Goal: Check status: Check status

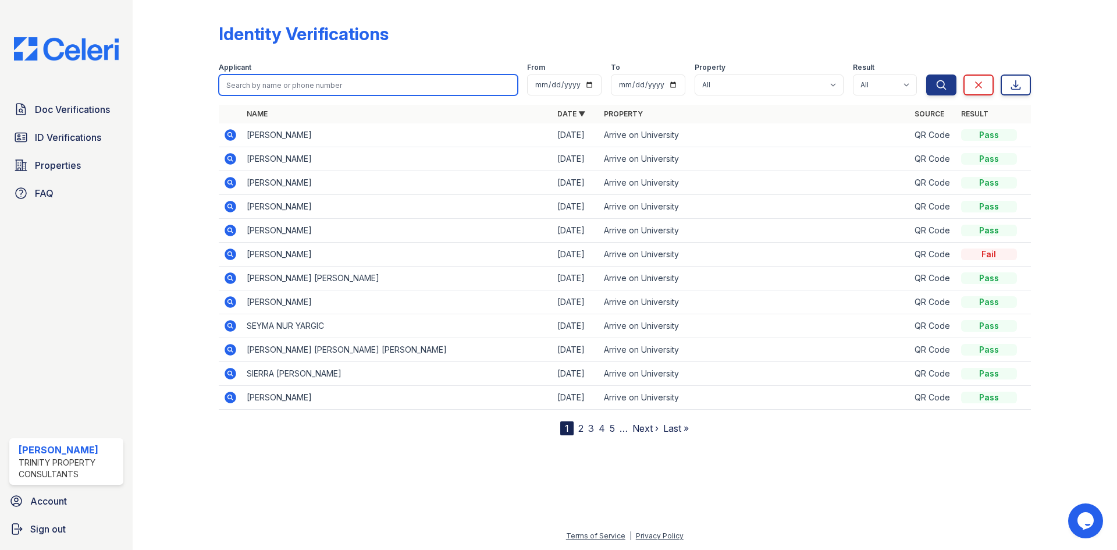
click at [290, 86] on input "search" at bounding box center [368, 84] width 299 height 21
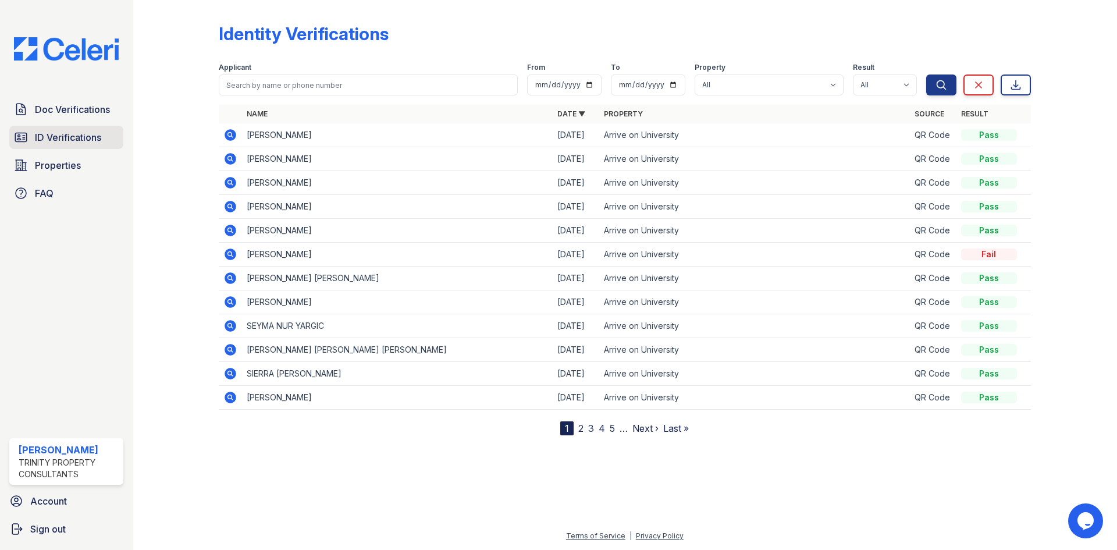
click at [102, 130] on link "ID Verifications" at bounding box center [66, 137] width 114 height 23
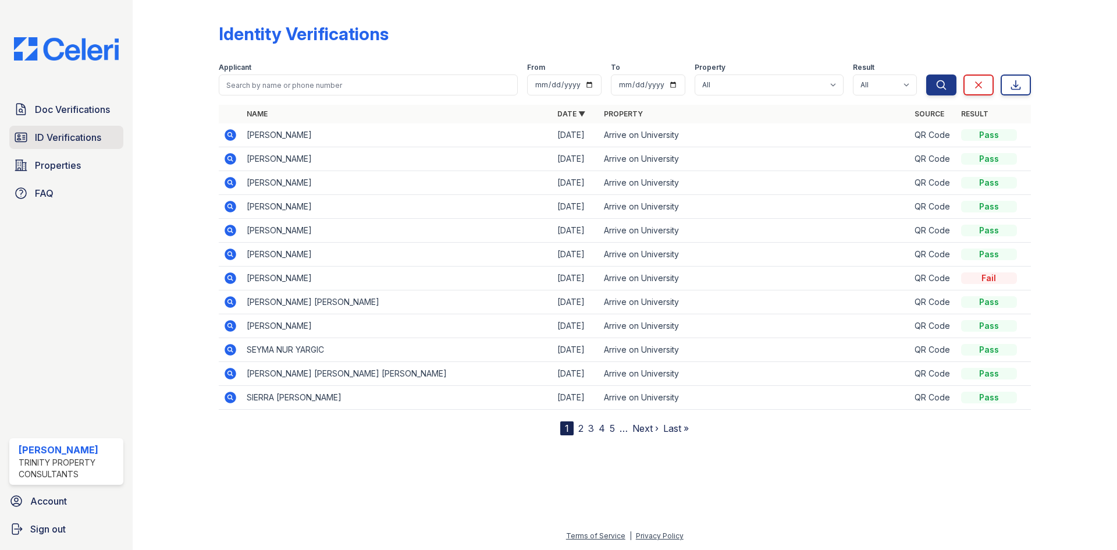
click at [106, 136] on link "ID Verifications" at bounding box center [66, 137] width 114 height 23
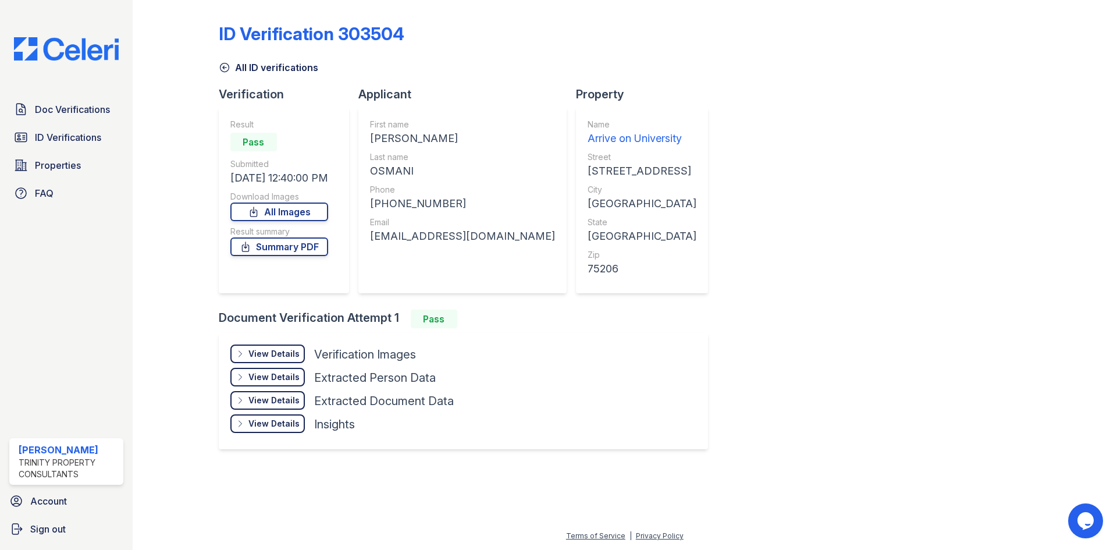
click at [278, 353] on div "View Details" at bounding box center [273, 354] width 51 height 12
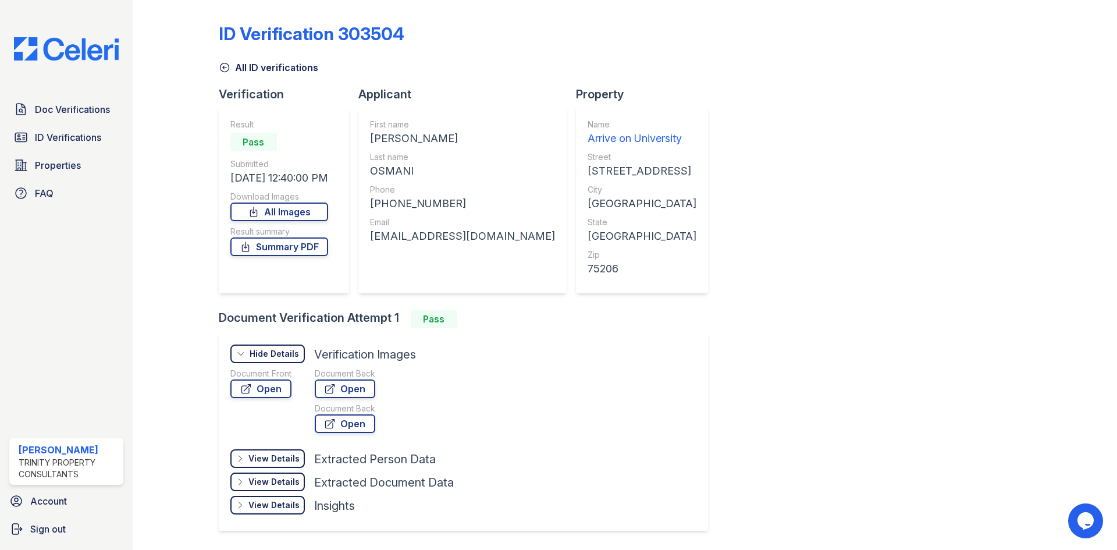
click at [272, 355] on div "Hide Details" at bounding box center [274, 354] width 49 height 12
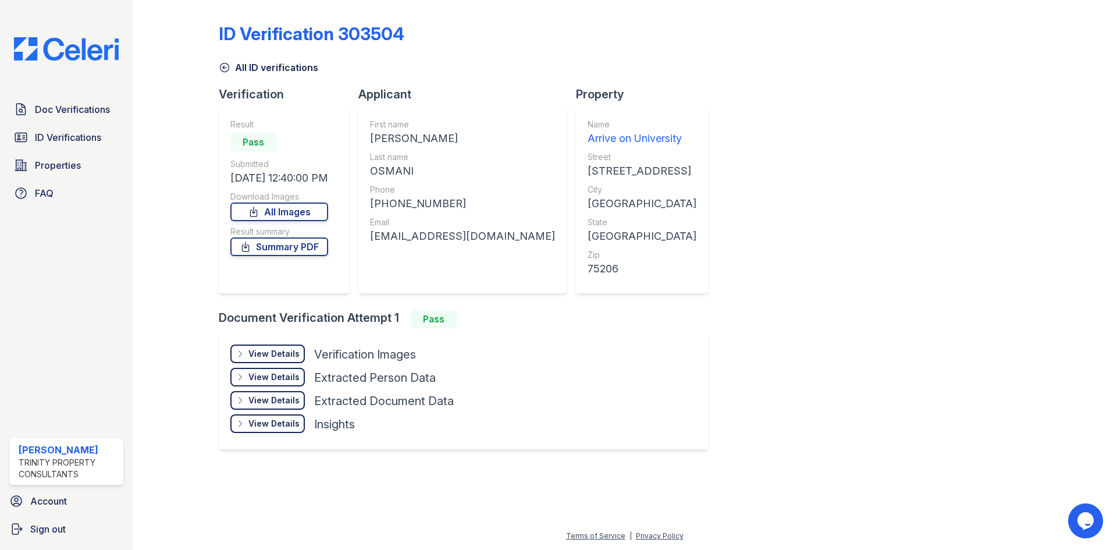
click at [272, 355] on div "View Details" at bounding box center [273, 354] width 51 height 12
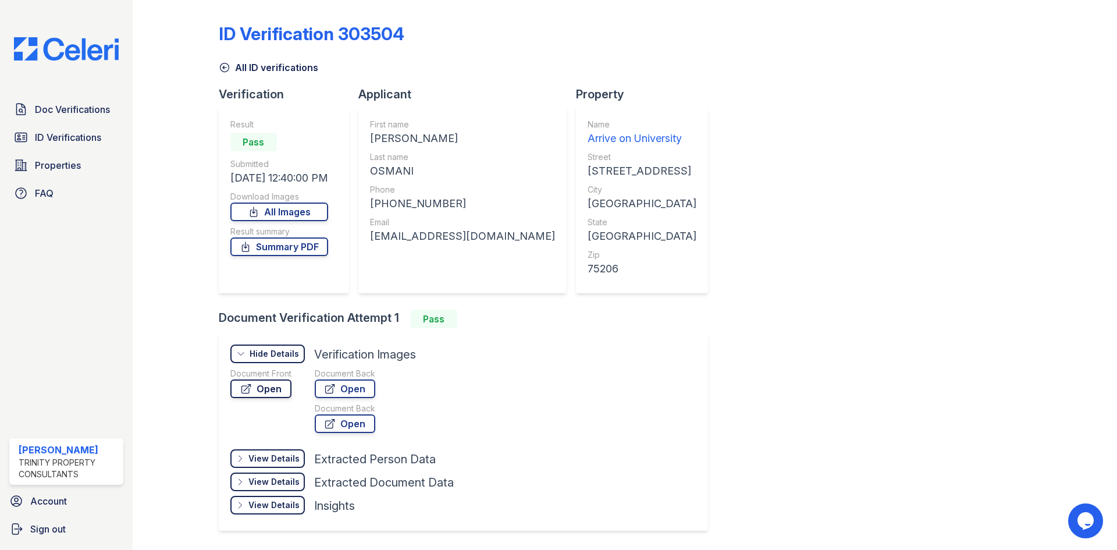
click at [272, 387] on link "Open" at bounding box center [260, 388] width 61 height 19
click at [311, 245] on link "Summary PDF" at bounding box center [279, 246] width 98 height 19
click at [97, 147] on link "ID Verifications" at bounding box center [66, 137] width 114 height 23
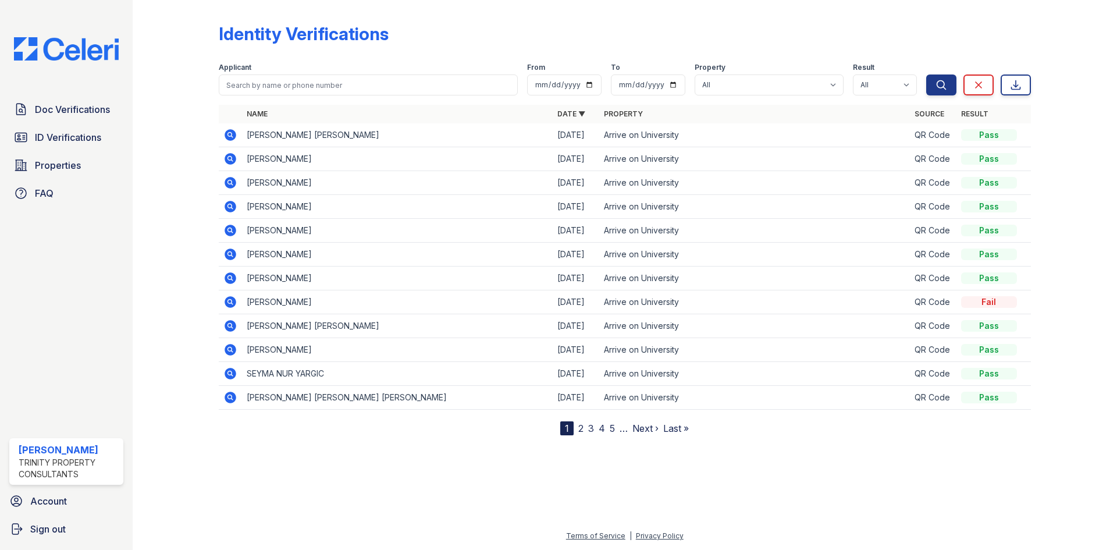
click at [229, 155] on icon at bounding box center [231, 159] width 12 height 12
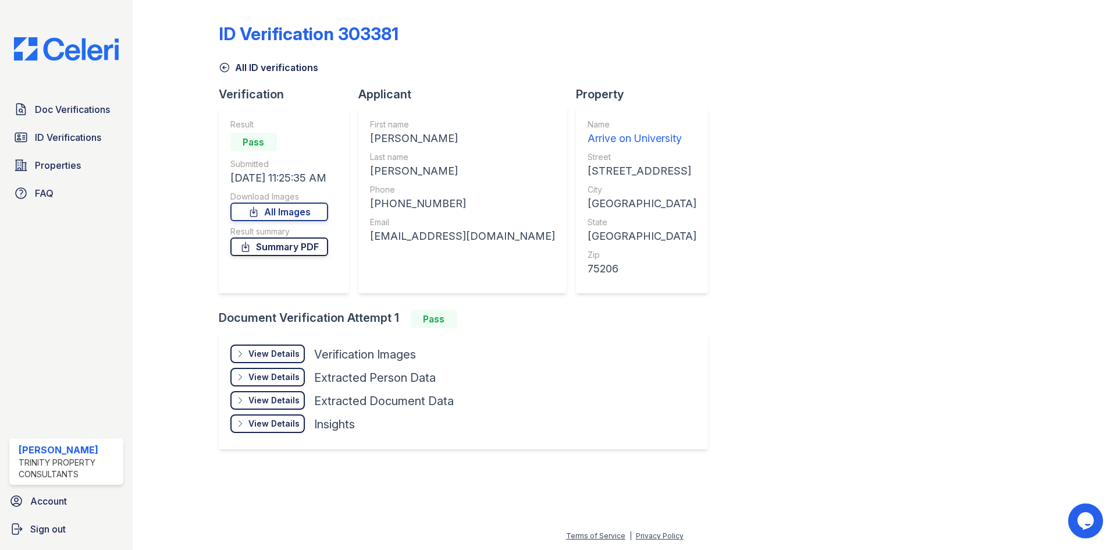
click at [287, 245] on link "Summary PDF" at bounding box center [279, 246] width 98 height 19
click at [294, 350] on div "View Details" at bounding box center [273, 354] width 51 height 12
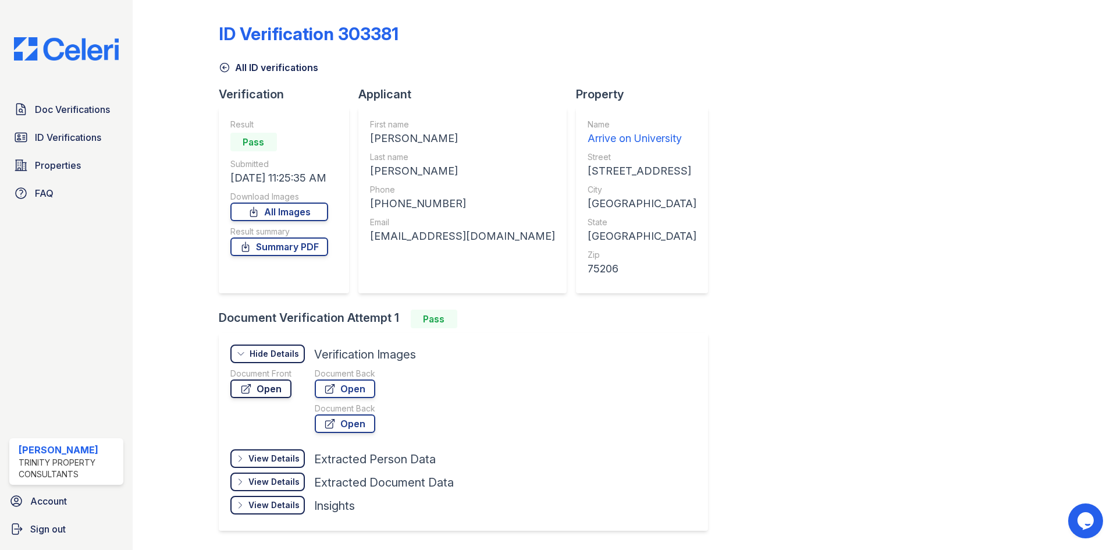
click at [261, 380] on link "Open" at bounding box center [260, 388] width 61 height 19
click at [283, 389] on link "Open" at bounding box center [260, 388] width 61 height 19
click at [100, 126] on link "ID Verifications" at bounding box center [66, 137] width 114 height 23
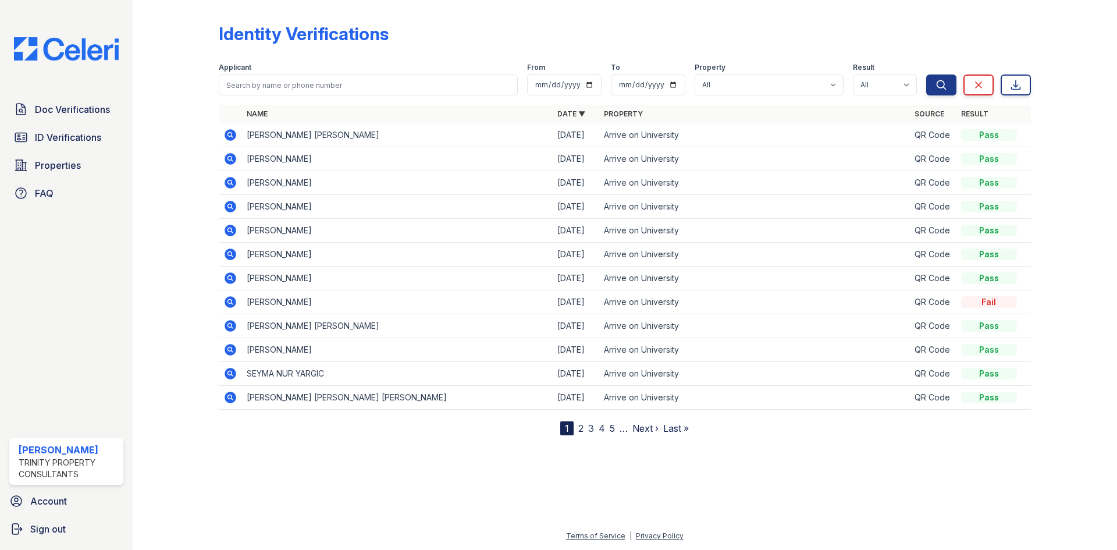
click at [227, 136] on icon at bounding box center [231, 135] width 12 height 12
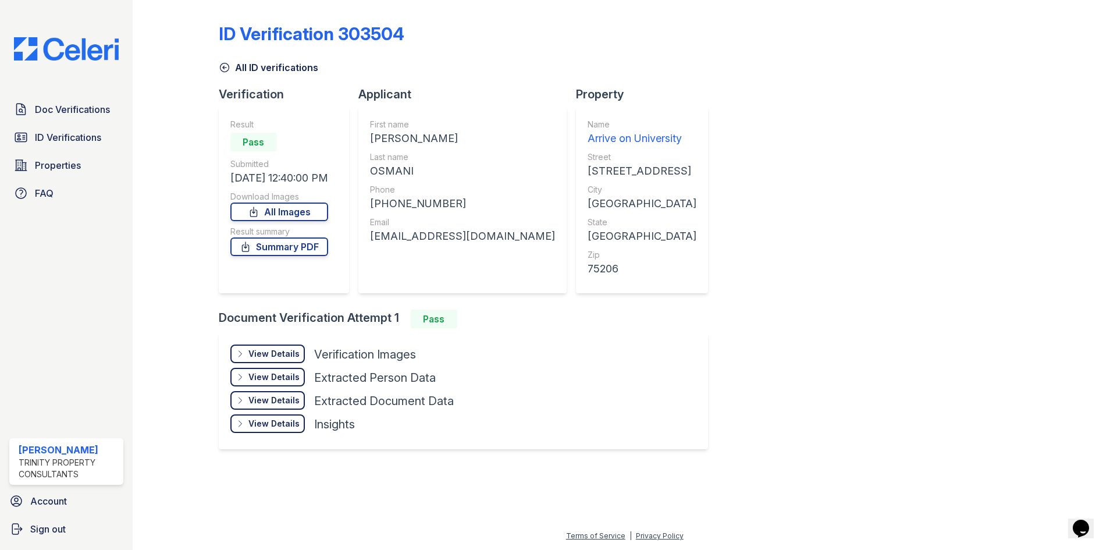
click at [266, 354] on div "View Details" at bounding box center [273, 354] width 51 height 12
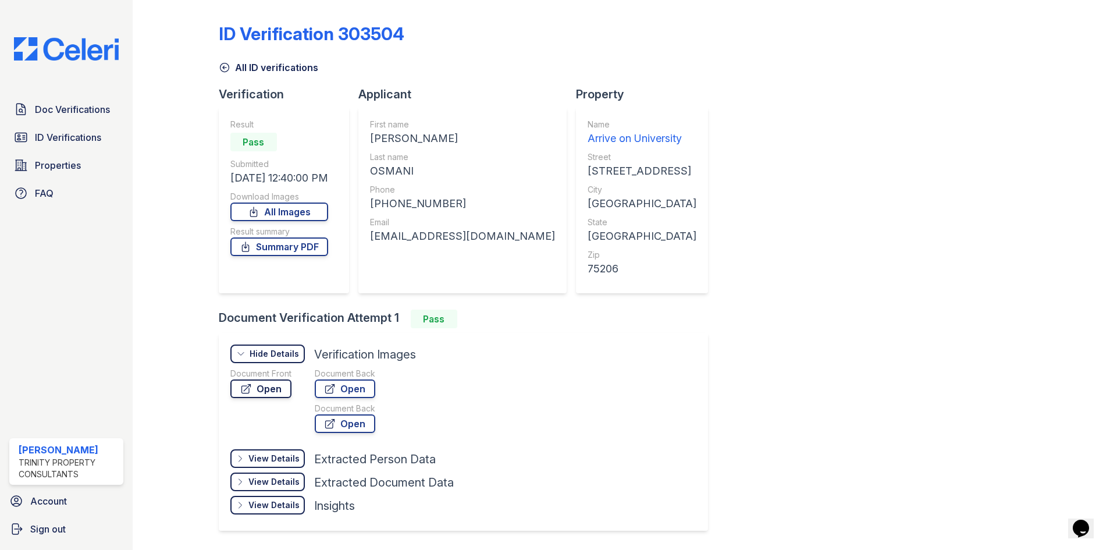
click at [263, 382] on link "Open" at bounding box center [260, 388] width 61 height 19
click at [271, 390] on link "Open" at bounding box center [260, 388] width 61 height 19
